Goal: Task Accomplishment & Management: Use online tool/utility

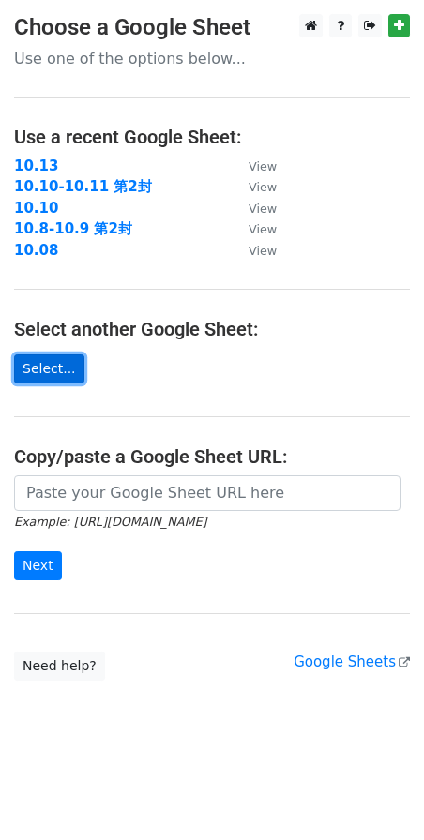
click at [50, 366] on link "Select..." at bounding box center [49, 368] width 70 height 29
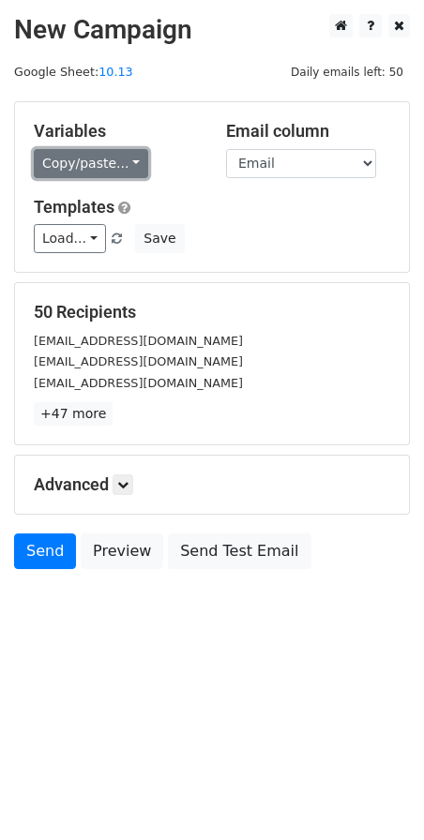
click at [131, 161] on link "Copy/paste..." at bounding box center [91, 163] width 114 height 29
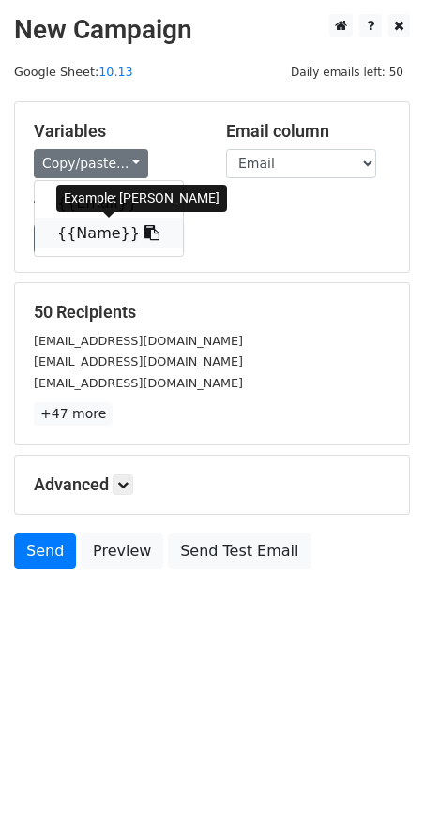
click at [104, 237] on link "{{Name}}" at bounding box center [109, 234] width 148 height 30
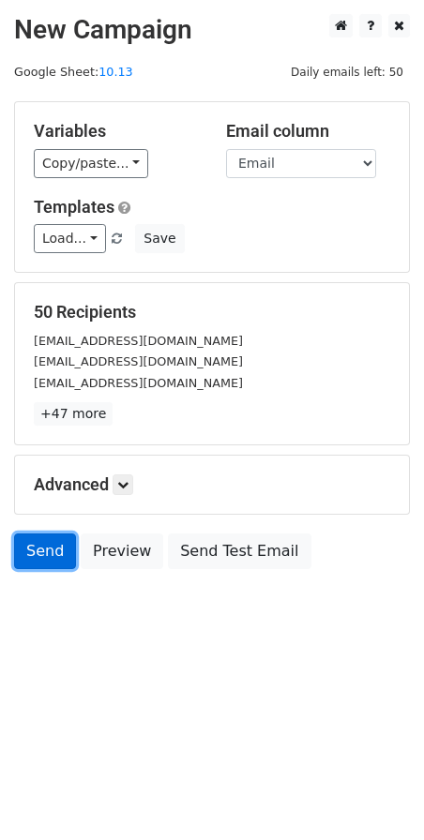
click at [40, 558] on link "Send" at bounding box center [45, 552] width 62 height 36
